Goal: Task Accomplishment & Management: Manage account settings

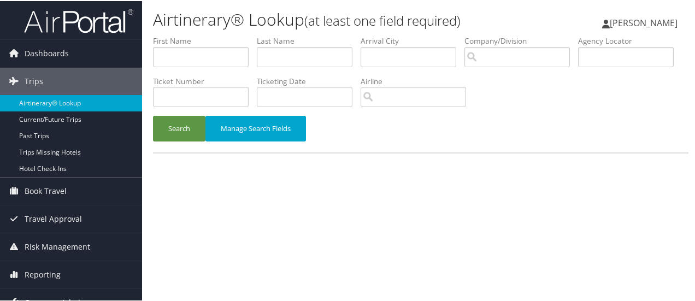
click at [104, 298] on link "Company Admin" at bounding box center [71, 301] width 142 height 27
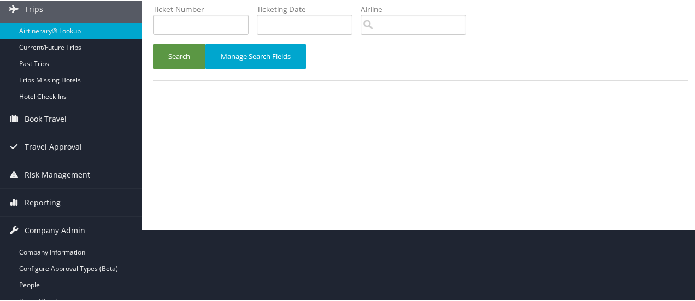
scroll to position [110, 0]
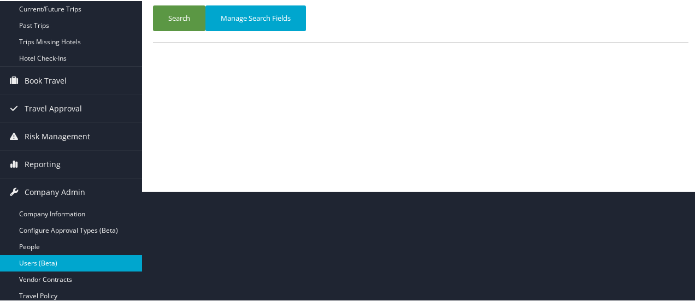
click at [61, 264] on link "Users (Beta)" at bounding box center [71, 262] width 142 height 16
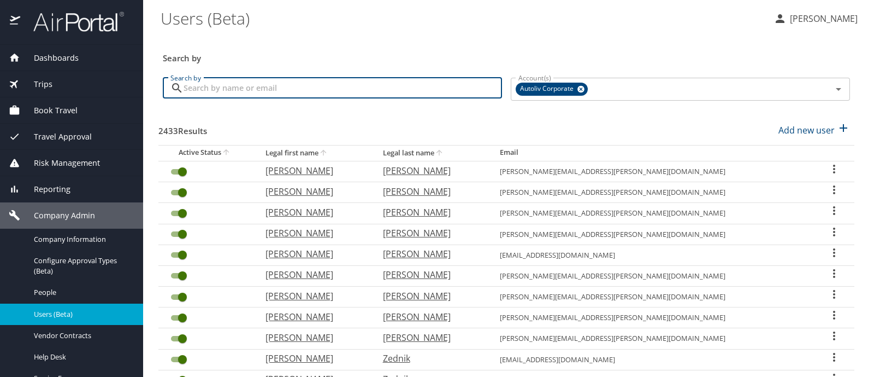
click at [244, 83] on input "Search by" at bounding box center [343, 88] width 319 height 21
type input "pearsall"
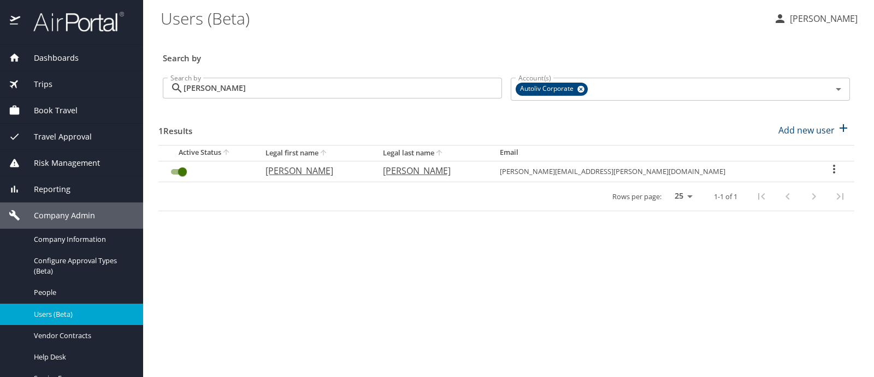
click at [828, 169] on icon "User Search Table" at bounding box center [834, 168] width 13 height 13
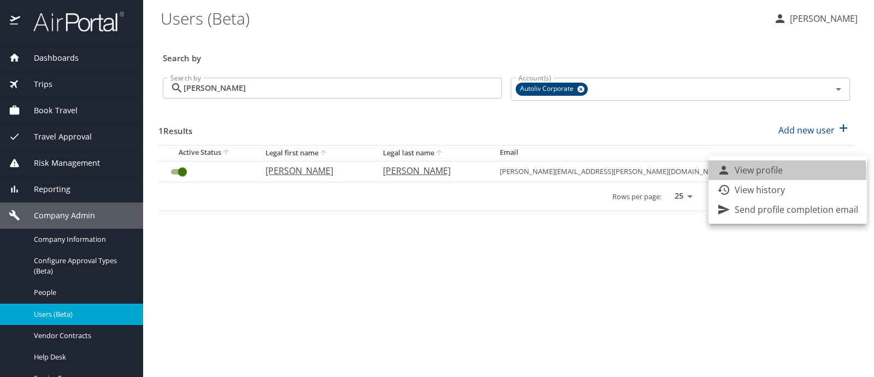
click at [760, 172] on p "View profile" at bounding box center [759, 169] width 48 height 13
select select "US"
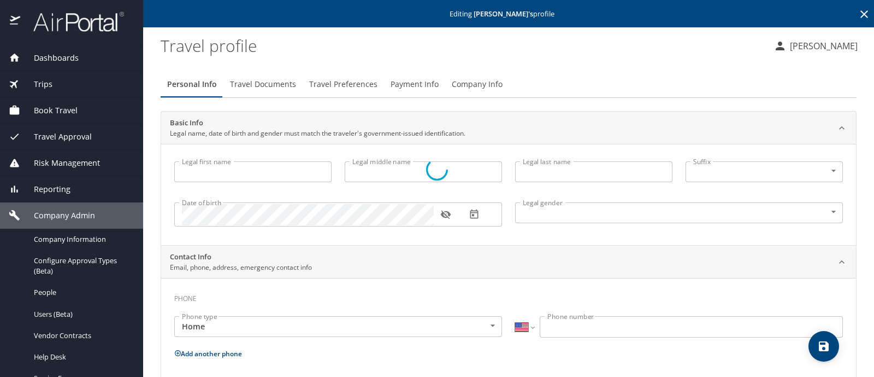
type input "Jimmy"
type input "Lee"
type input "Pearsall"
type input "Male"
type input "Lisa"
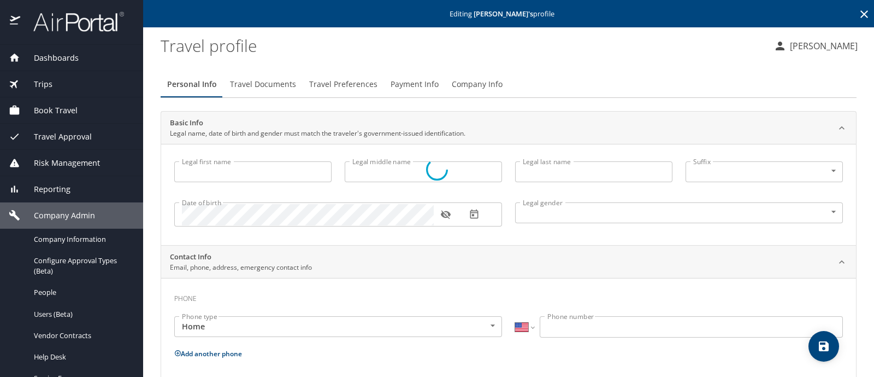
type input "Pearsall"
type input "(586) 243-2117"
select select "SC"
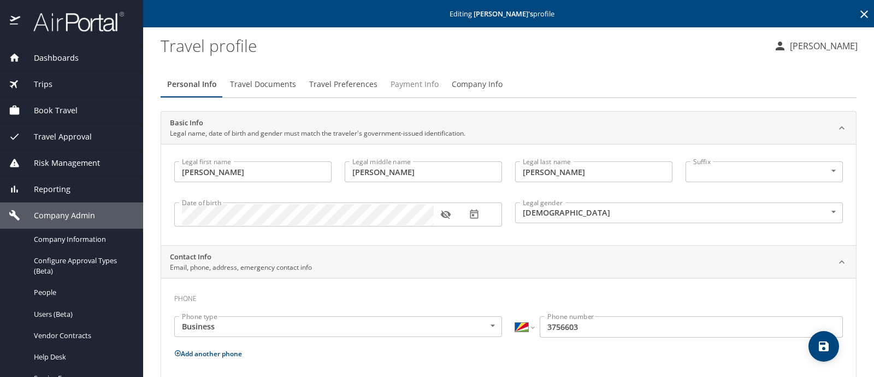
click at [410, 84] on span "Payment Info" at bounding box center [415, 85] width 48 height 14
